Goal: Check status: Check status

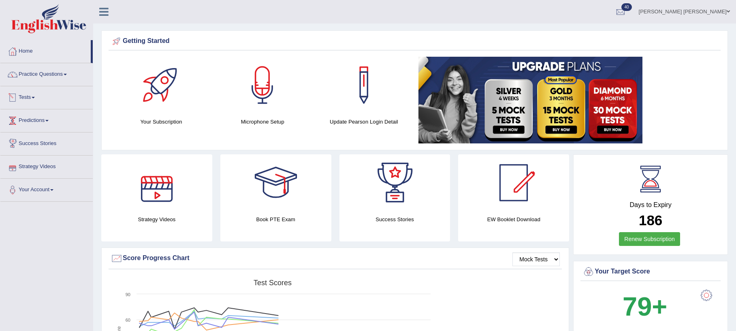
click at [19, 96] on link "Tests" at bounding box center [46, 96] width 92 height 20
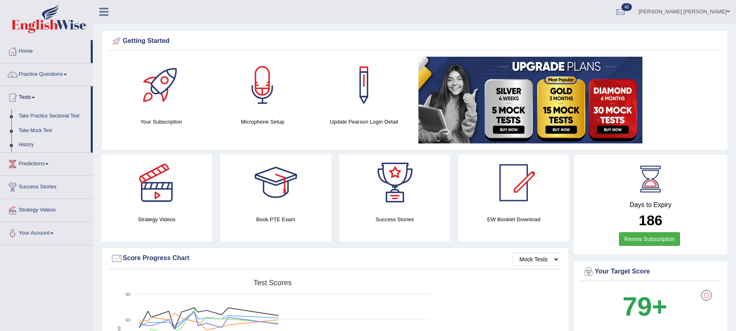
click at [26, 143] on link "History" at bounding box center [53, 145] width 76 height 15
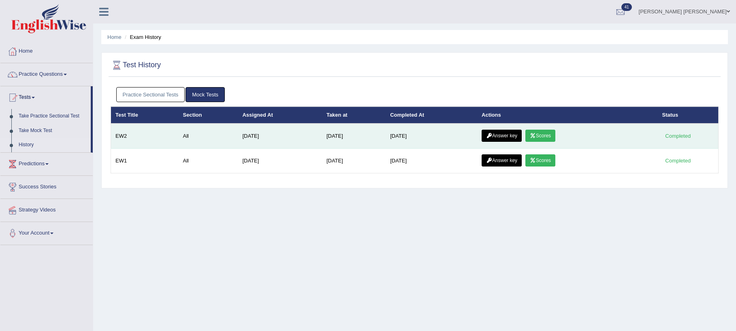
click at [536, 137] on icon at bounding box center [533, 135] width 6 height 5
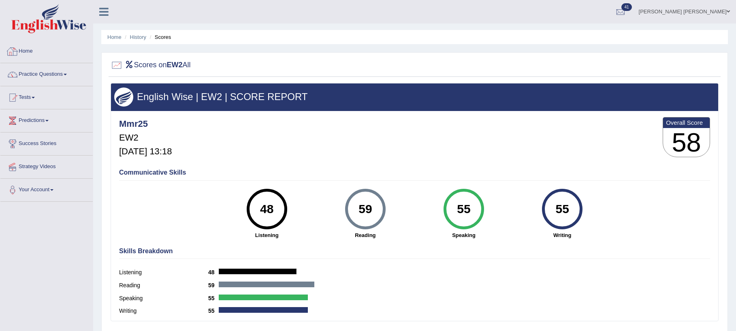
click at [42, 25] on img at bounding box center [48, 18] width 75 height 29
